Goal: Navigation & Orientation: Find specific page/section

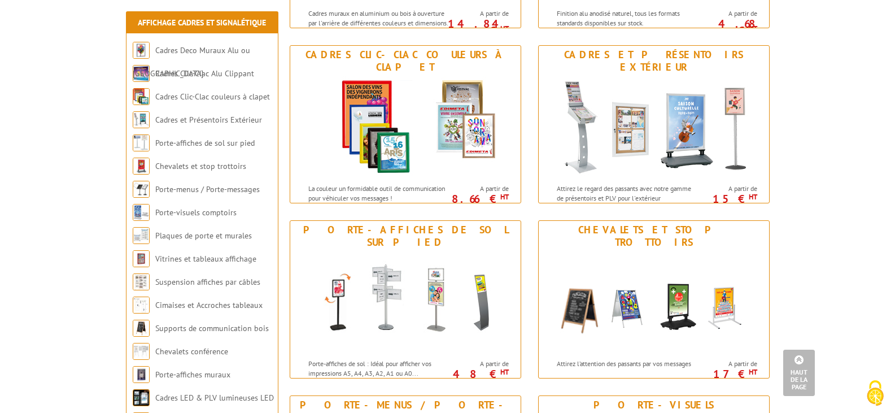
scroll to position [339, 0]
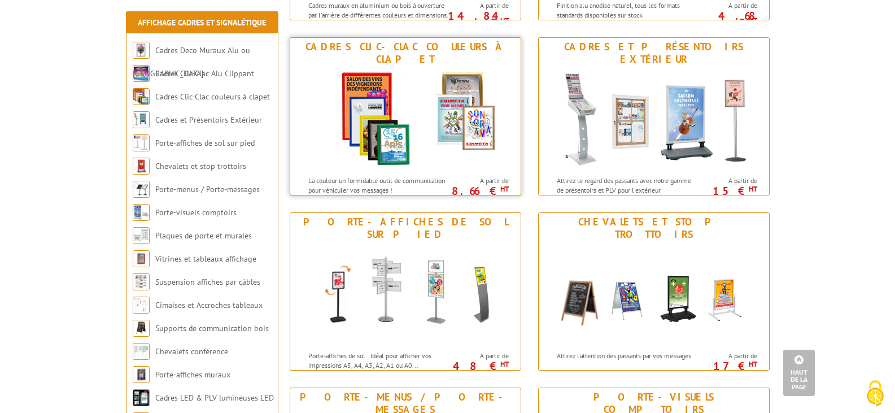
click at [439, 130] on img at bounding box center [405, 119] width 209 height 102
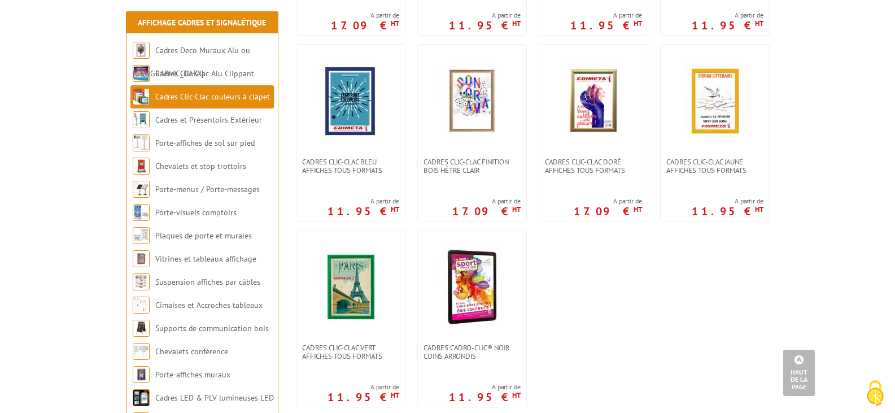
scroll to position [395, 0]
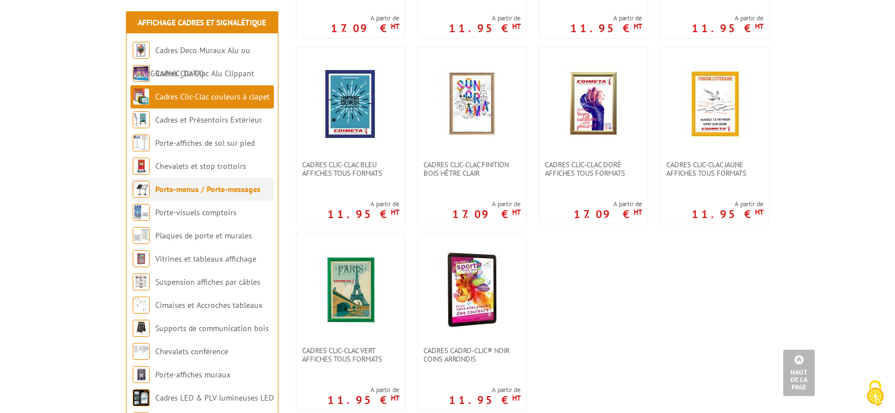
click at [194, 186] on link "Porte-menus / Porte-messages" at bounding box center [207, 189] width 105 height 10
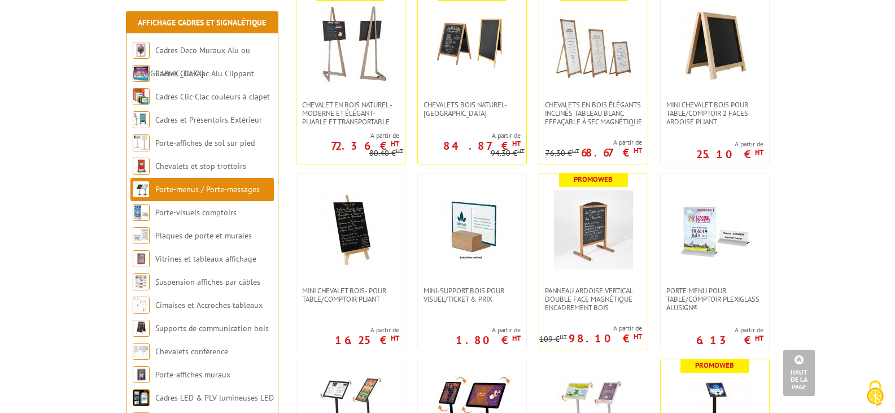
scroll to position [452, 0]
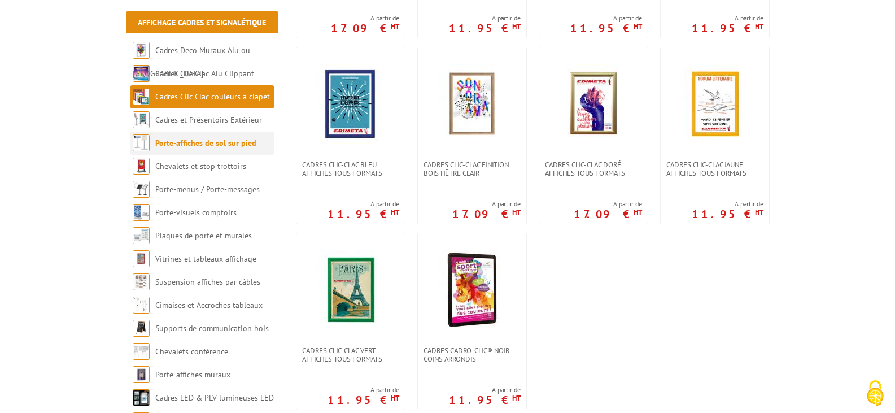
click at [242, 142] on link "Porte-affiches de sol sur pied" at bounding box center [205, 143] width 101 height 10
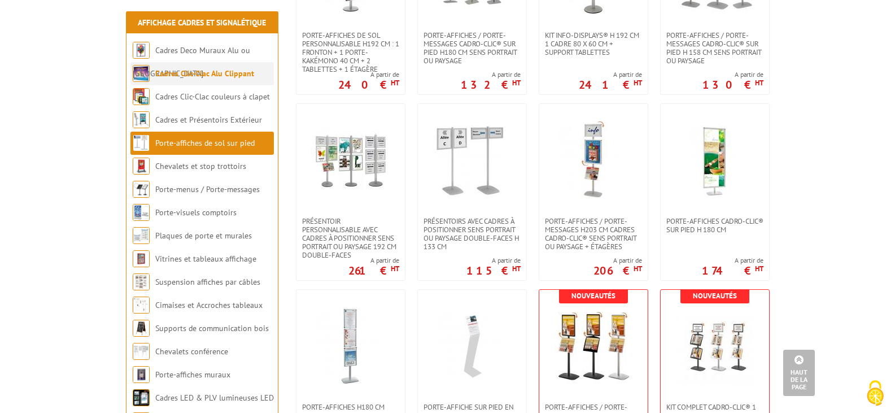
scroll to position [1863, 0]
